Goal: Transaction & Acquisition: Purchase product/service

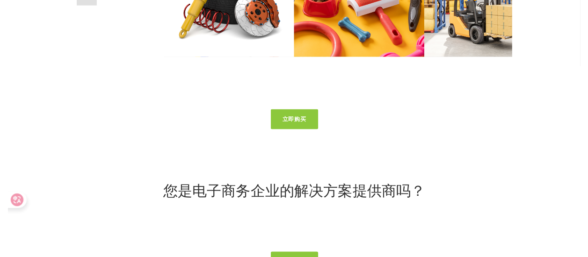
scroll to position [3468, 0]
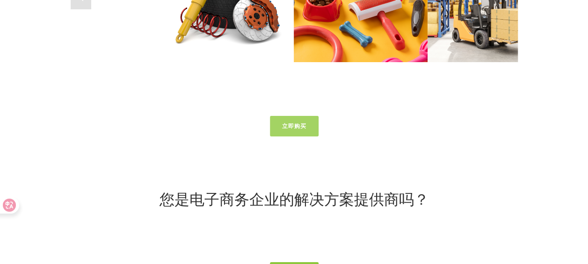
click at [297, 124] on link "立即购买" at bounding box center [294, 126] width 49 height 21
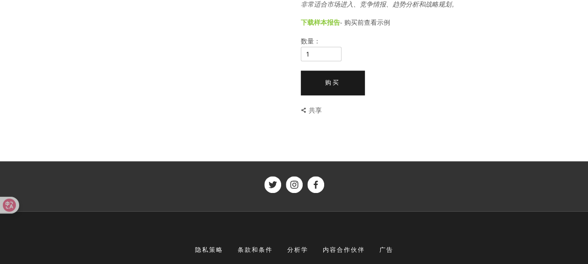
scroll to position [284, 0]
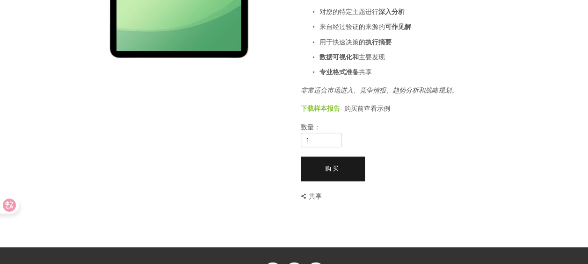
click at [314, 193] on font "共享" at bounding box center [315, 196] width 13 height 9
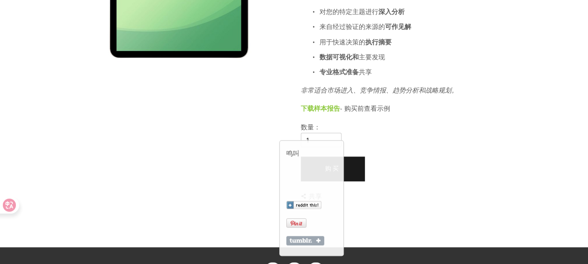
click at [205, 151] on div "Custom Report 自定义报告 $9.99 这个怎么运作 购买 - 立即确保您的位置 简要介绍我们 - 表格发送到您的电子邮件（需要 5 分钟） 接收…" at bounding box center [294, 28] width 447 height 349
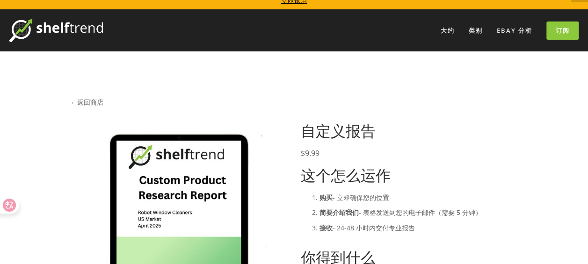
scroll to position [0, 0]
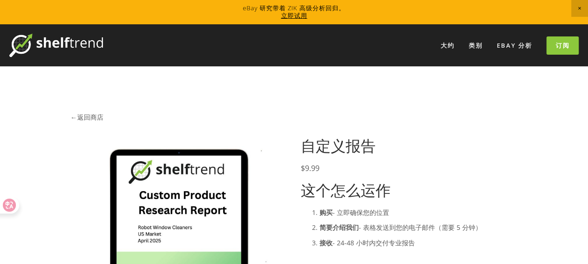
click at [86, 117] on link "← 返回商店" at bounding box center [87, 117] width 33 height 9
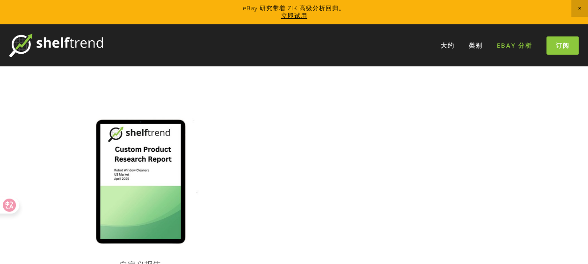
click at [512, 43] on link "eBay 分析" at bounding box center [515, 45] width 48 height 15
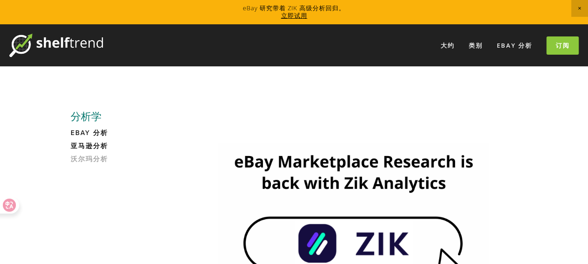
click at [85, 144] on link "亚马逊分析" at bounding box center [115, 148] width 89 height 13
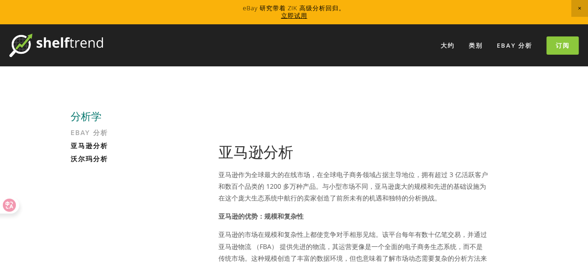
click at [93, 159] on link "沃尔玛分析" at bounding box center [115, 161] width 89 height 13
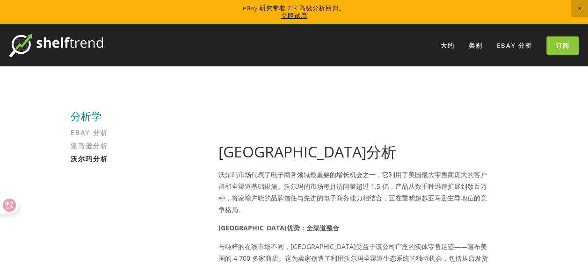
click at [295, 14] on link "立即试用" at bounding box center [294, 15] width 26 height 8
